Goal: Transaction & Acquisition: Purchase product/service

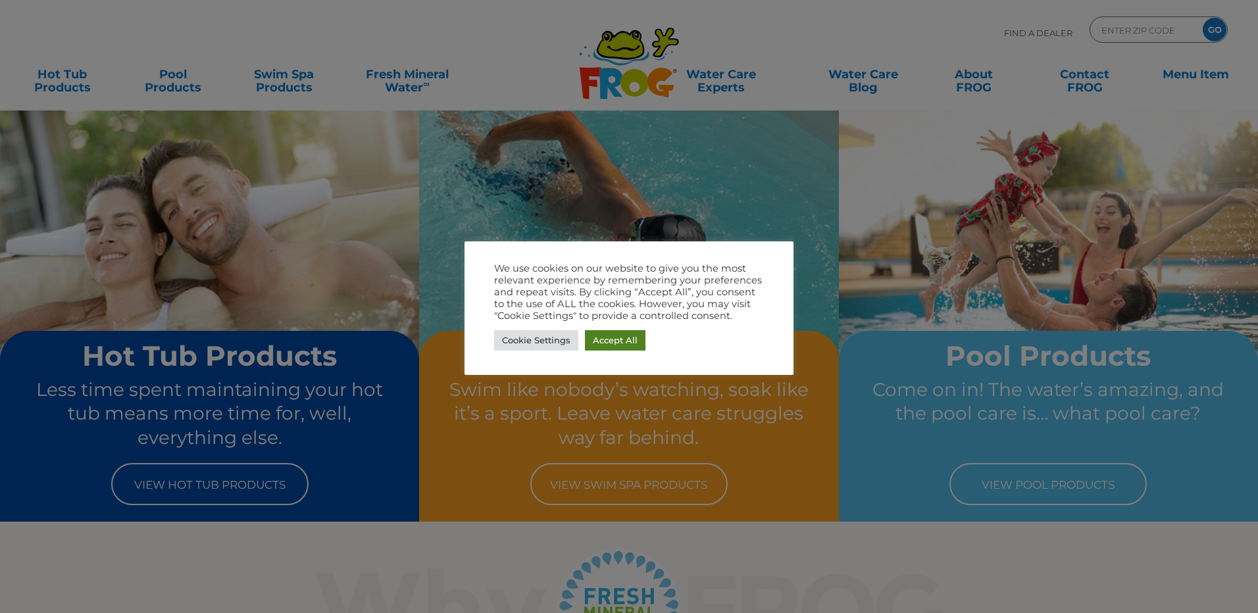
click at [608, 345] on link "Accept All" at bounding box center [615, 340] width 61 height 20
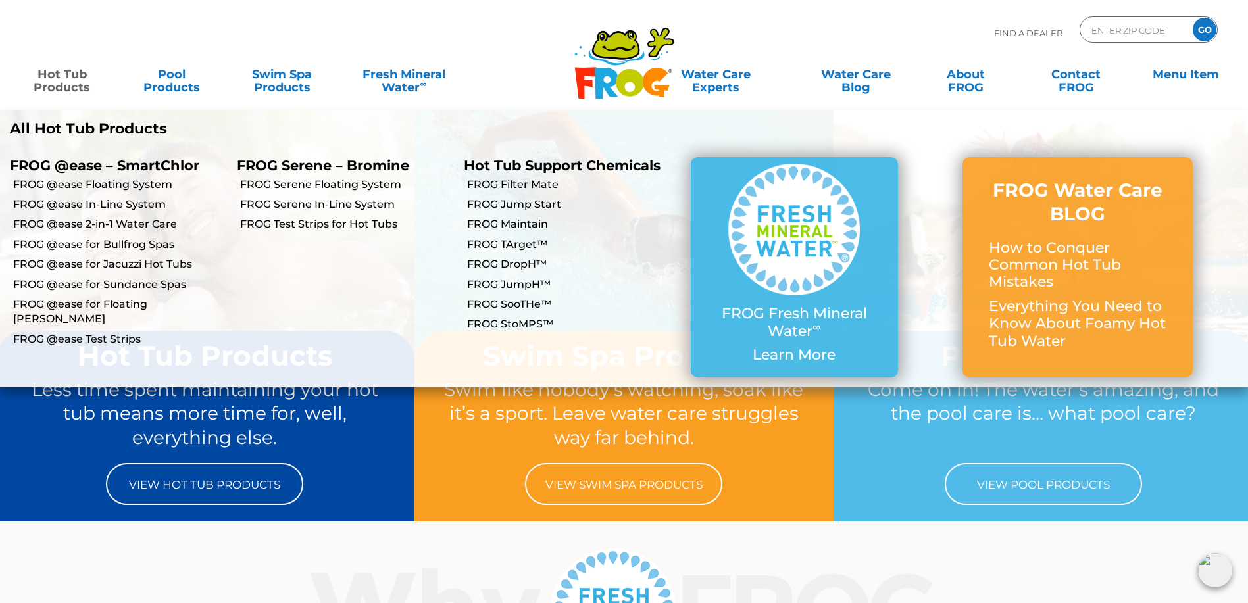
click at [67, 80] on link "Hot Tub Products" at bounding box center [62, 74] width 98 height 26
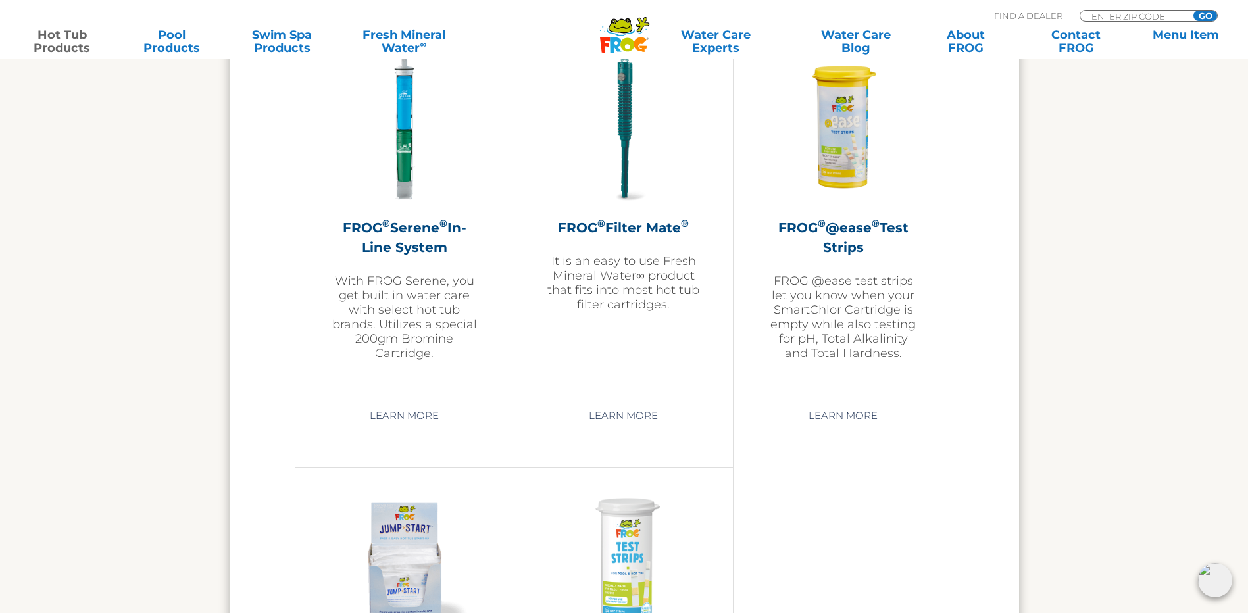
scroll to position [2829, 0]
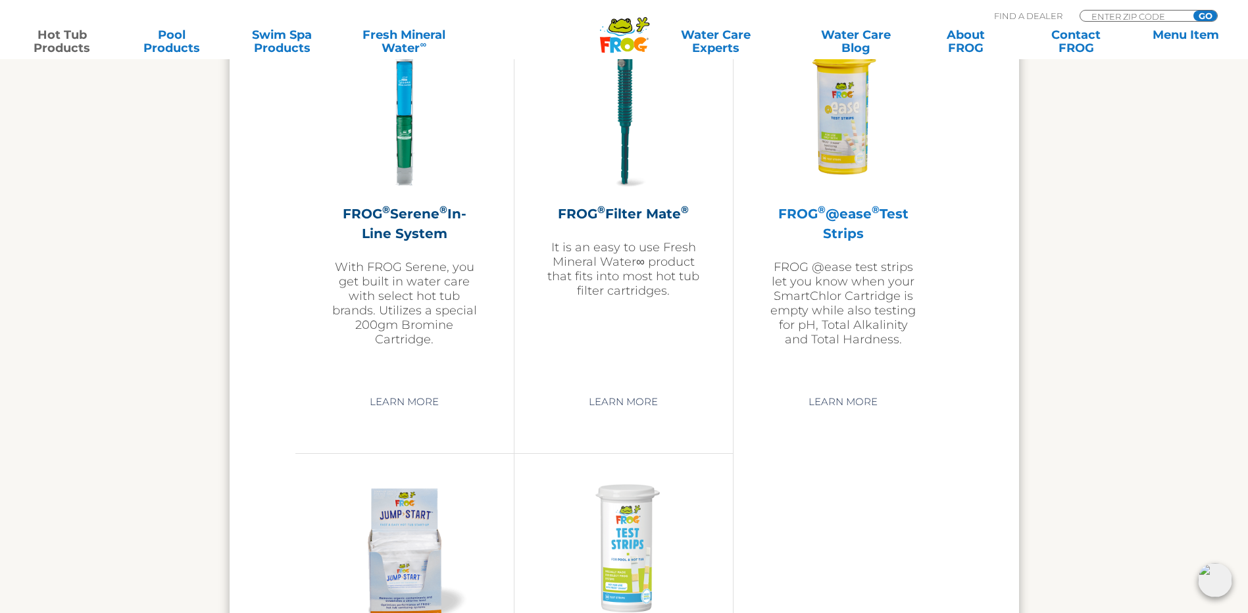
click at [846, 217] on h2 "FROG ® @ease ® Test Strips" at bounding box center [842, 223] width 153 height 39
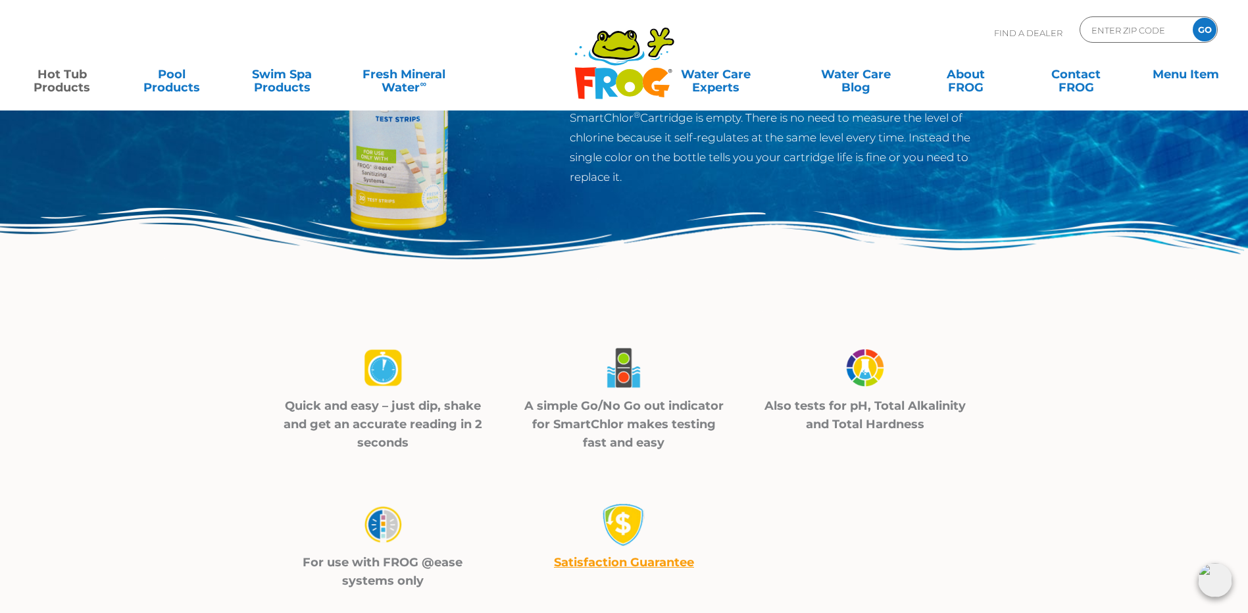
scroll to position [66, 0]
